Goal: Check status: Check status

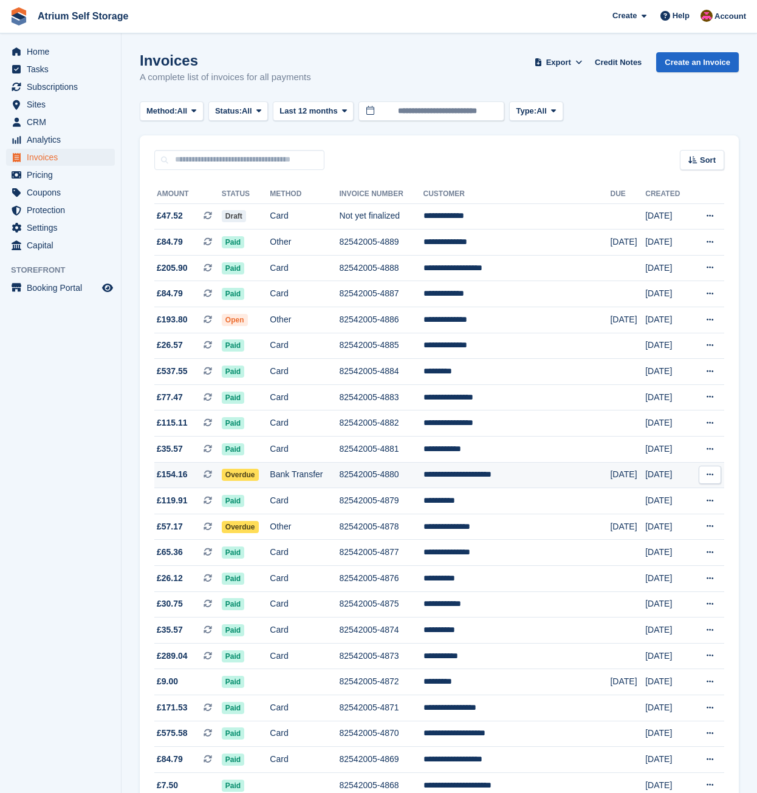
click at [484, 481] on td "**********" at bounding box center [516, 475] width 187 height 26
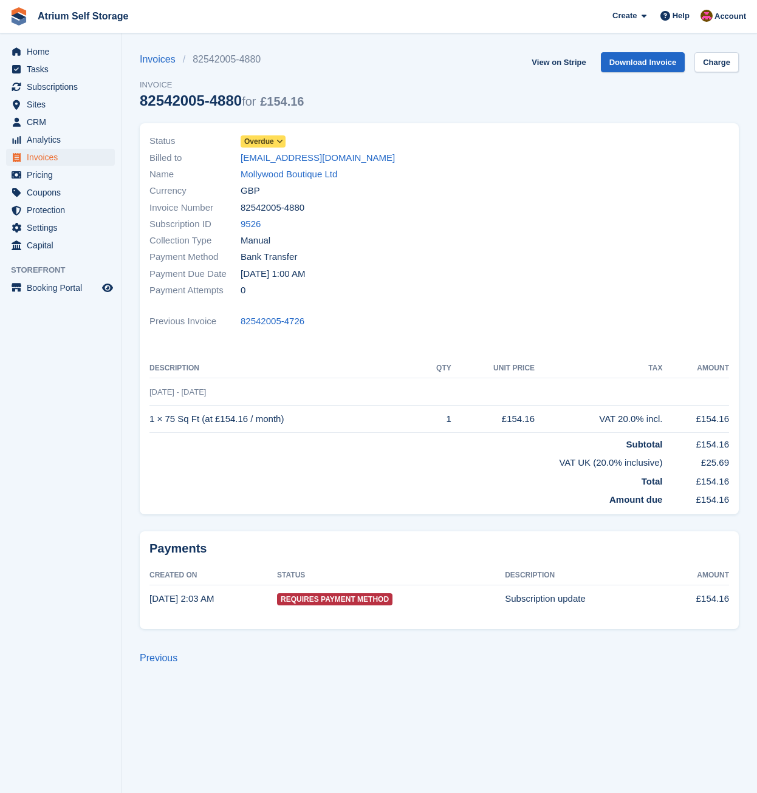
click at [275, 142] on span at bounding box center [280, 142] width 10 height 10
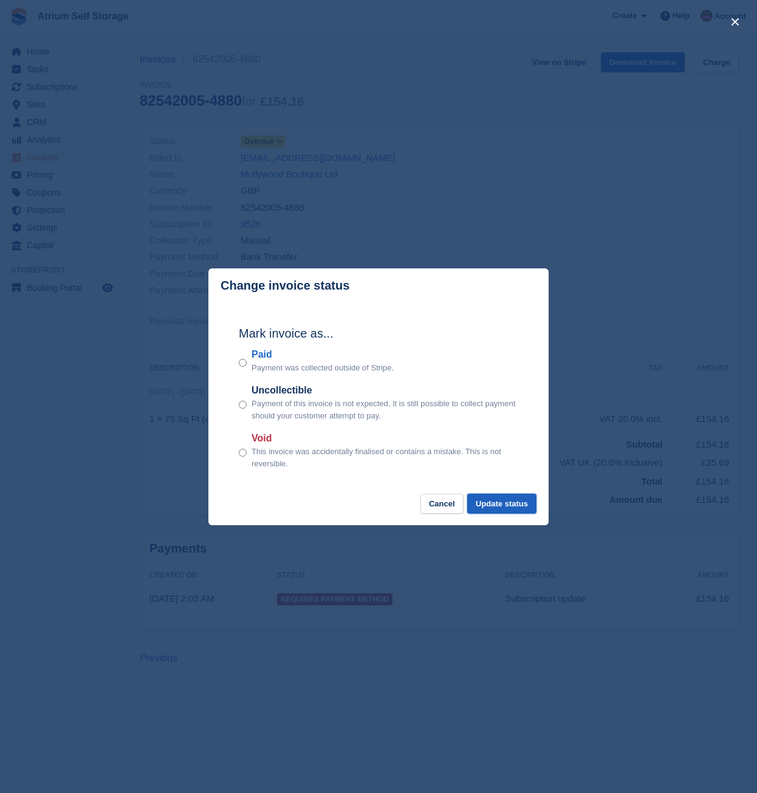
click at [500, 506] on button "Update status" at bounding box center [501, 504] width 69 height 20
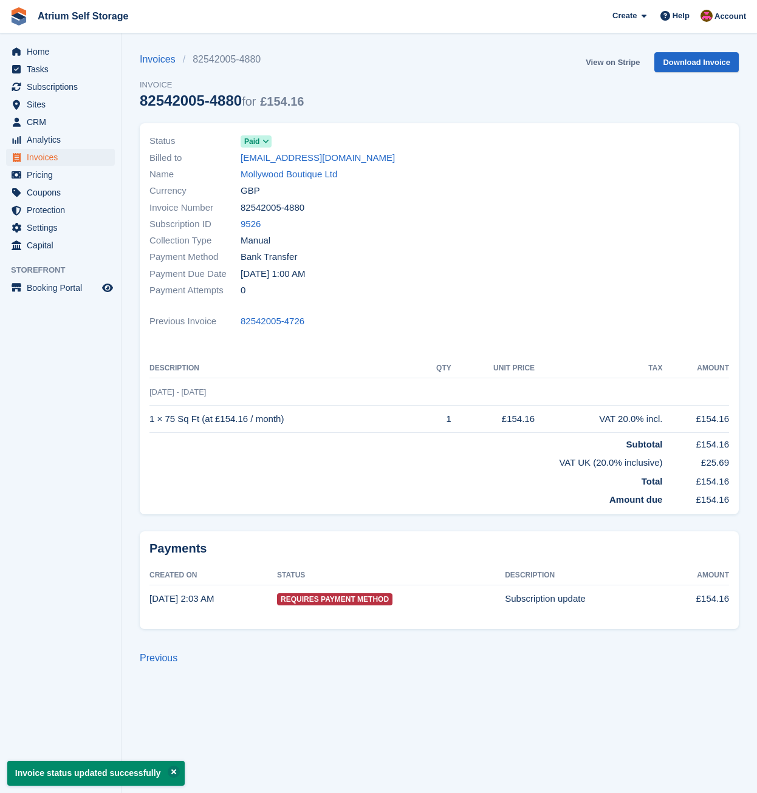
click at [626, 63] on link "View on Stripe" at bounding box center [613, 62] width 64 height 20
click at [36, 157] on span "Invoices" at bounding box center [63, 157] width 73 height 17
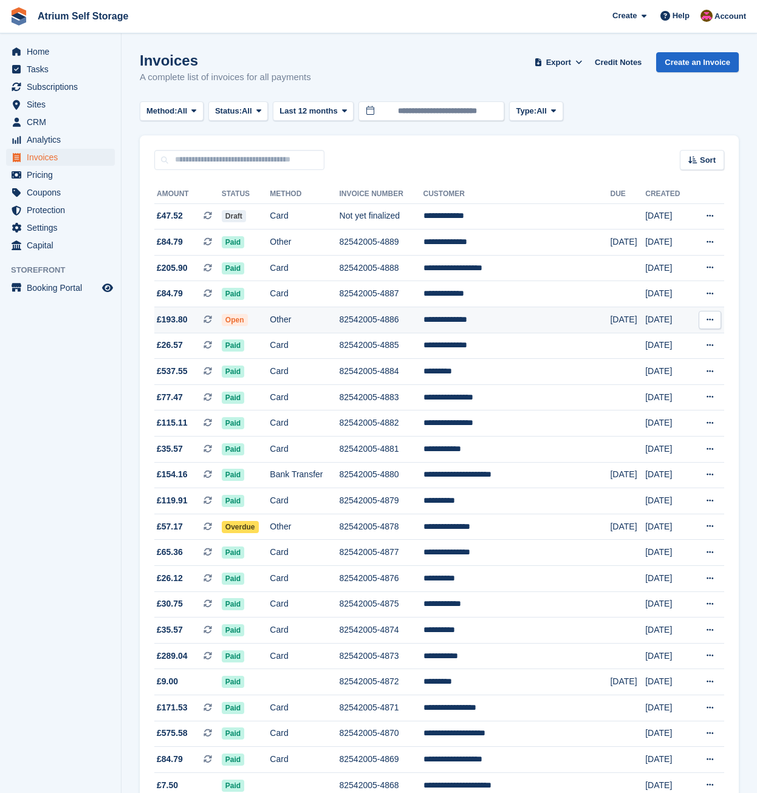
click at [367, 321] on td "82542005-4886" at bounding box center [382, 320] width 84 height 26
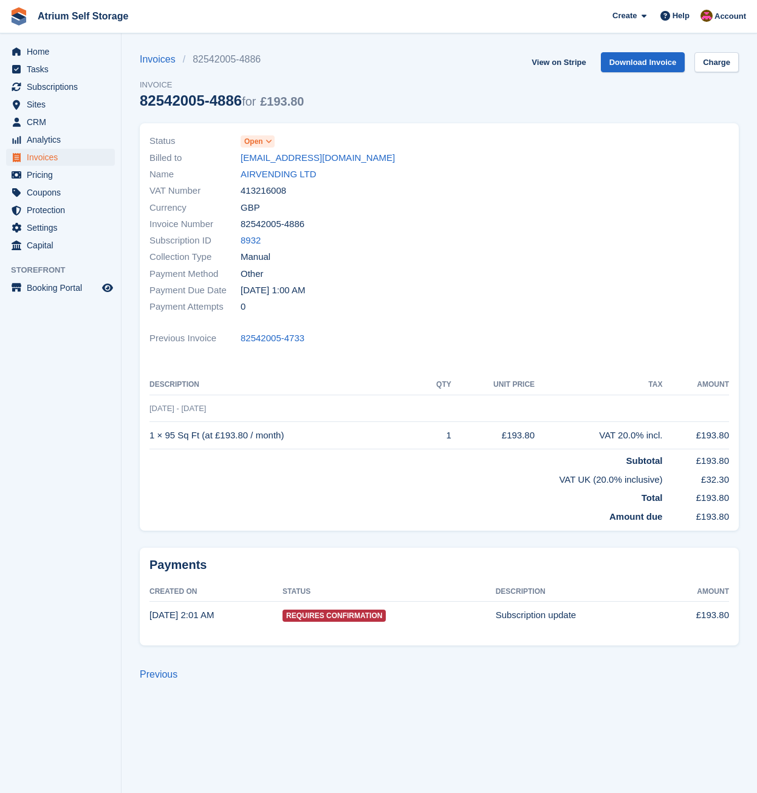
click at [250, 145] on span "Open" at bounding box center [253, 141] width 19 height 11
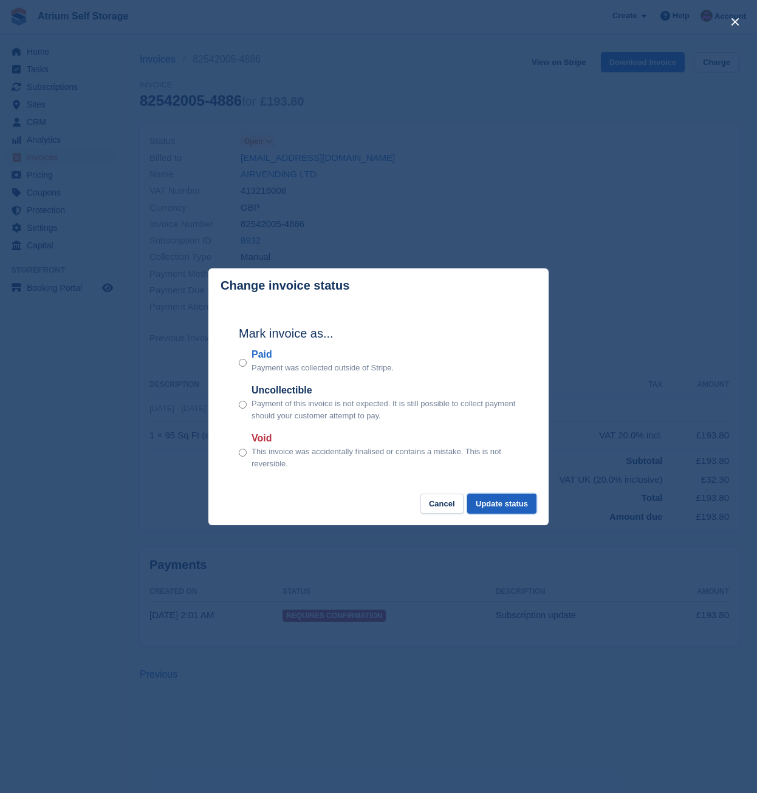
click at [487, 501] on button "Update status" at bounding box center [501, 504] width 69 height 20
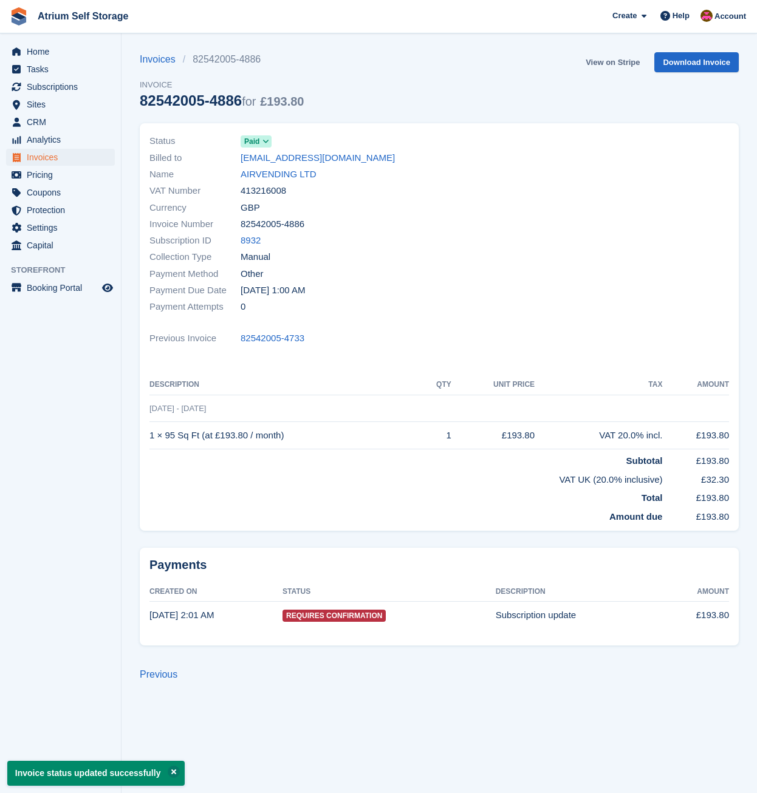
click at [615, 64] on link "View on Stripe" at bounding box center [613, 62] width 64 height 20
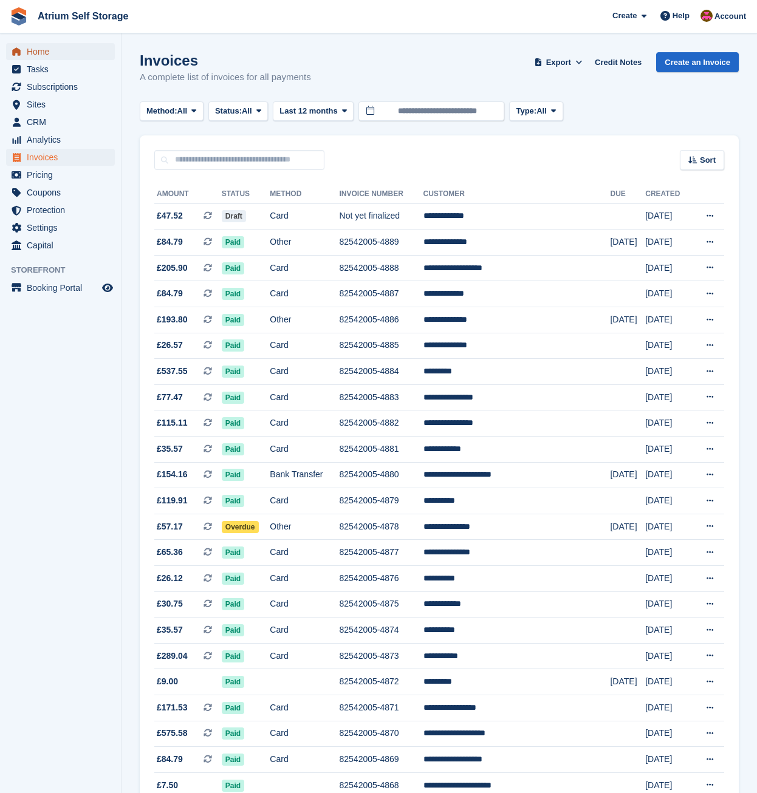
click at [39, 60] on span "Home" at bounding box center [63, 51] width 73 height 17
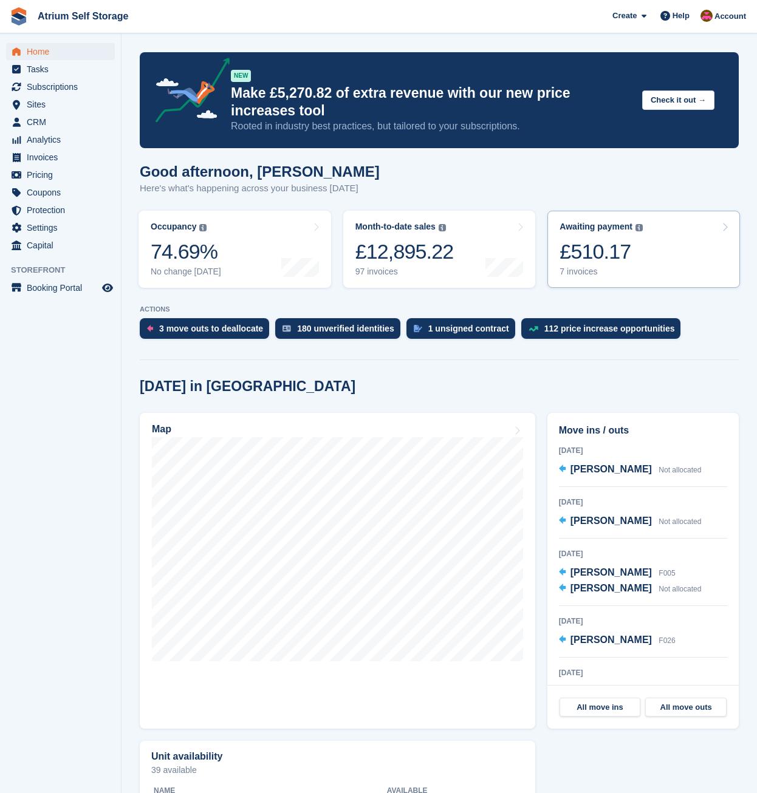
click at [696, 261] on link "Awaiting payment The total outstanding balance on all open invoices. £510.17 7 …" at bounding box center [643, 249] width 193 height 77
click at [507, 391] on div "Today in Rotherham" at bounding box center [439, 386] width 599 height 16
click at [50, 162] on span "Invoices" at bounding box center [63, 157] width 73 height 17
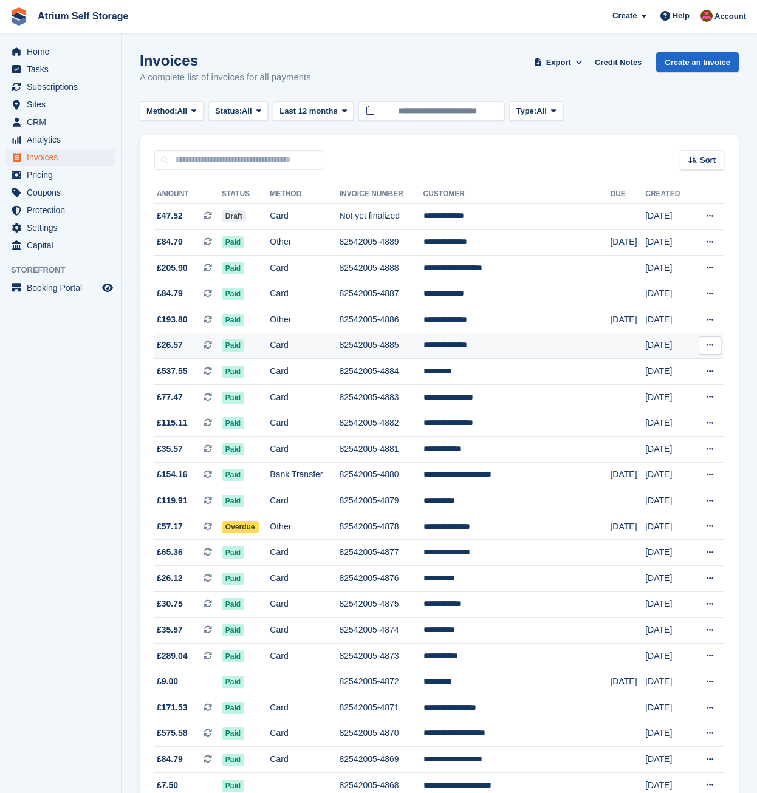
click at [475, 351] on td "**********" at bounding box center [516, 346] width 187 height 26
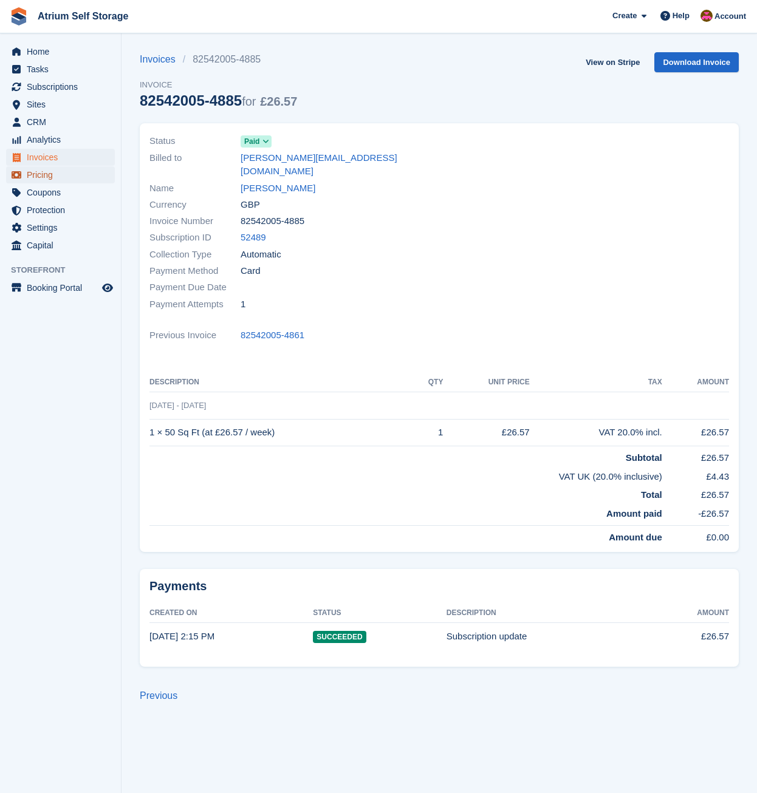
click at [56, 168] on span "Pricing" at bounding box center [63, 174] width 73 height 17
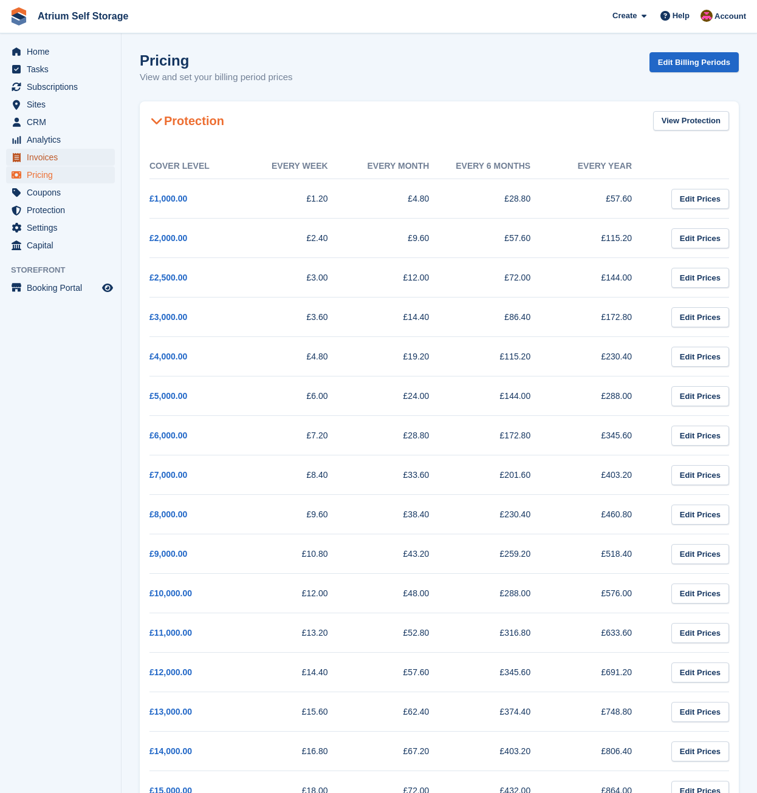
click at [53, 155] on span "Invoices" at bounding box center [63, 157] width 73 height 17
